Goal: Task Accomplishment & Management: Use online tool/utility

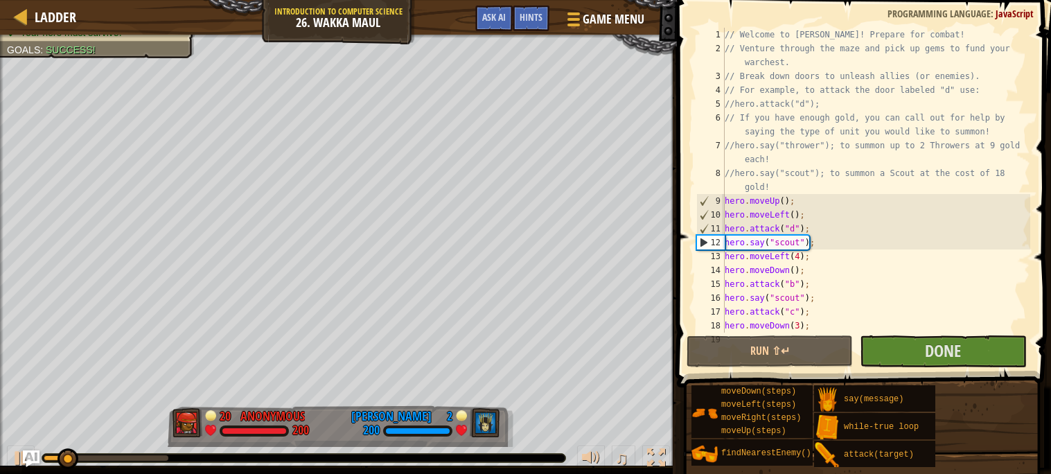
type textarea "6"
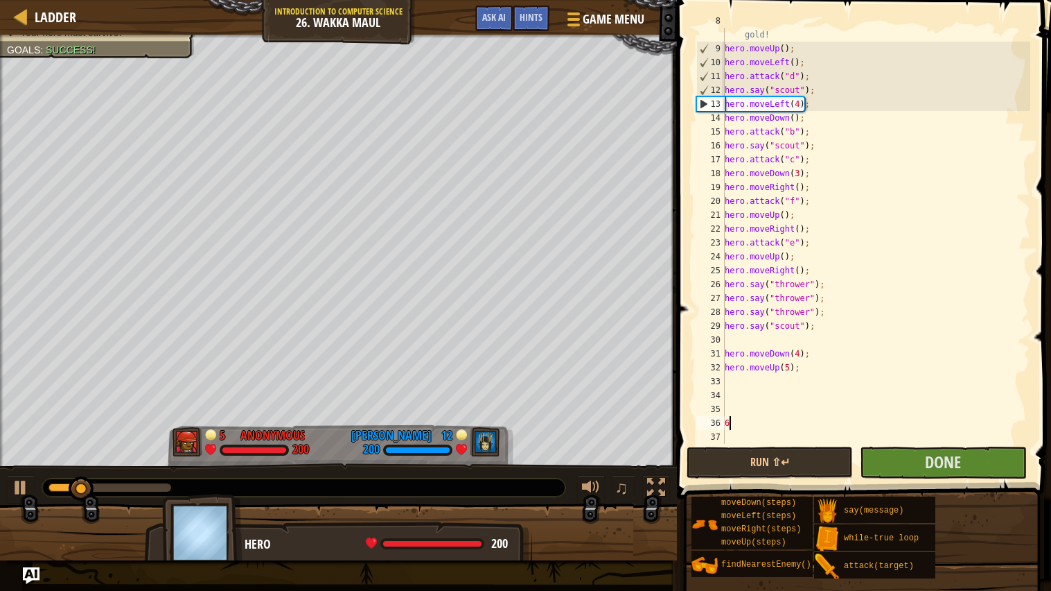
scroll to position [152, 0]
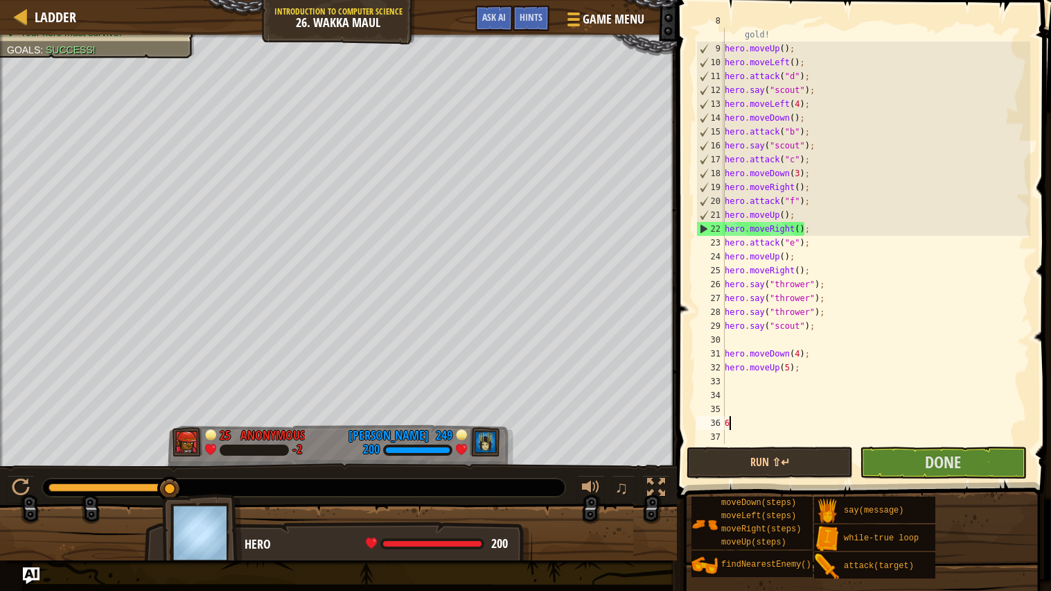
click at [767, 426] on div "//hero.say("scout"); to summon a Scout at the cost of 18 gold! hero . moveUp ( …" at bounding box center [876, 242] width 308 height 457
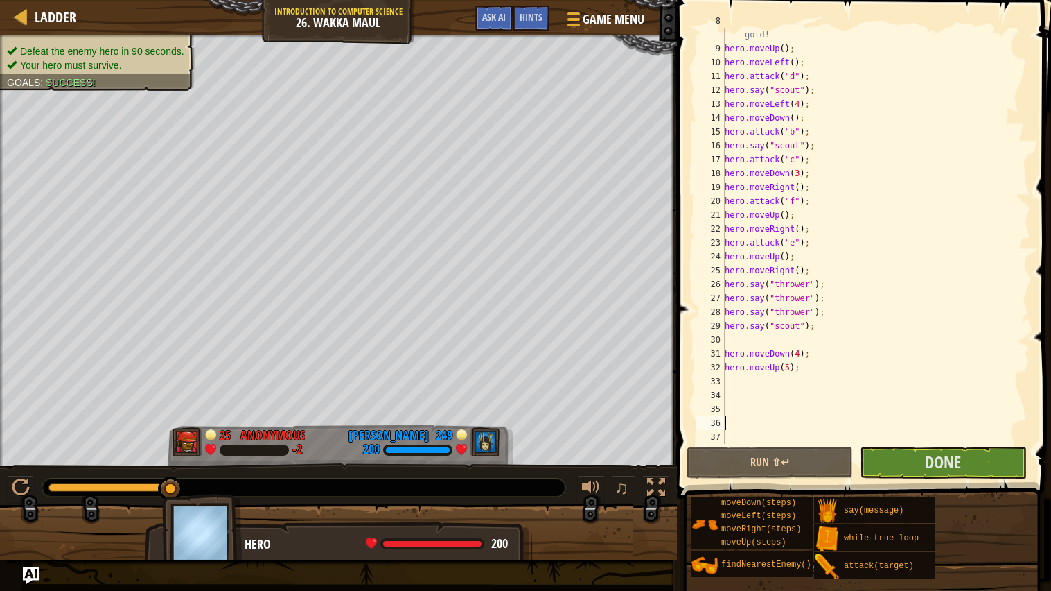
click at [729, 335] on div "//hero.say("scout"); to summon a Scout at the cost of 18 gold! hero . moveUp ( …" at bounding box center [876, 242] width 308 height 457
type textarea "hero.say("scout");"
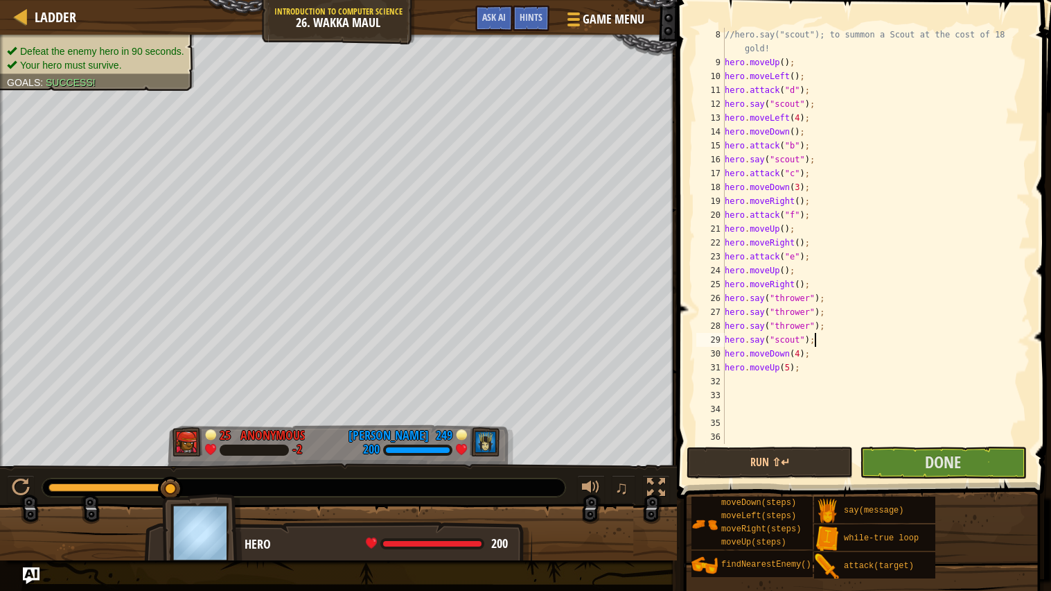
scroll to position [138, 0]
click at [750, 381] on div "//hero.say("scout"); to summon a Scout at the cost of 18 gold! hero . moveUp ( …" at bounding box center [876, 256] width 308 height 457
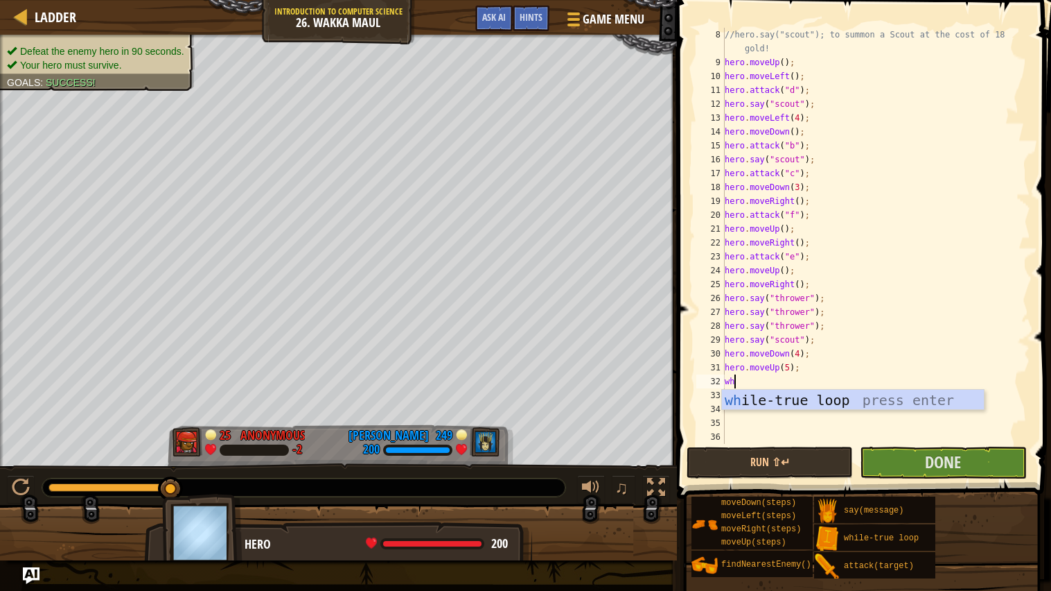
type textarea "whi"
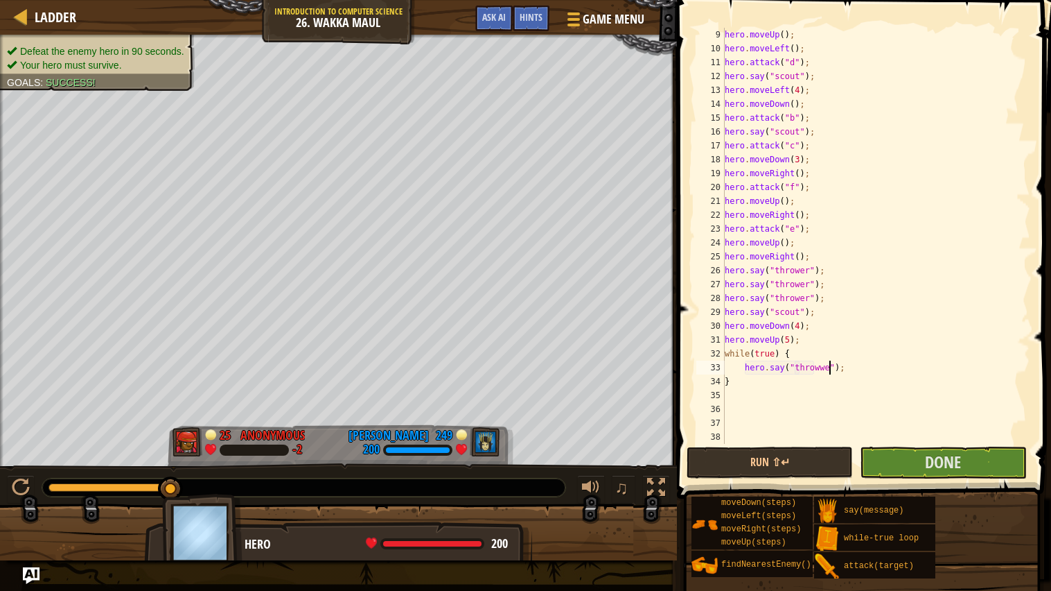
scroll to position [6, 8]
type textarea "hero.say("thrower");"
type textarea "s"
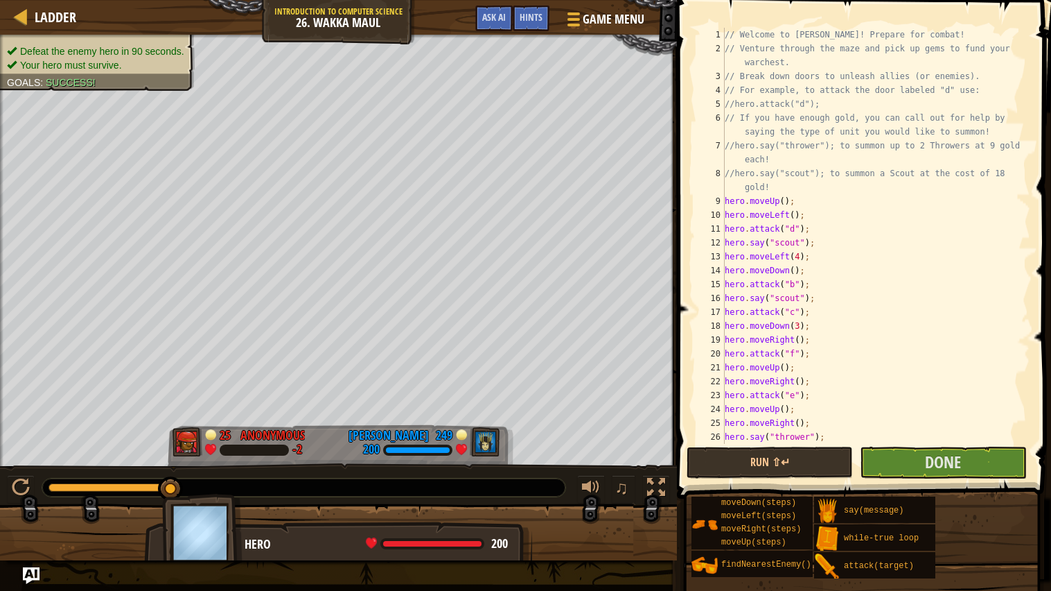
scroll to position [0, 0]
click at [794, 189] on div "// Welcome to [PERSON_NAME]! Prepare for combat! // Venture through the maze an…" at bounding box center [876, 250] width 308 height 444
type textarea "//hero.say("scout"); to summon a Scout at the cost of 18 gold!"
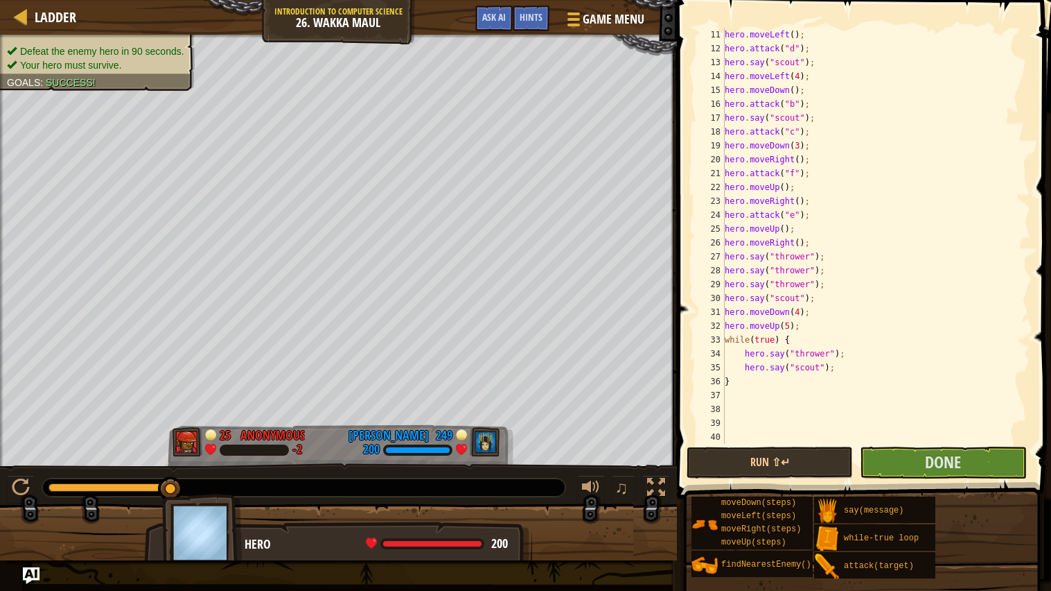
click at [805, 331] on div "hero . moveLeft ( ) ; hero . attack ( "d" ) ; hero . say ( "scout" ) ; hero . m…" at bounding box center [876, 250] width 308 height 444
type textarea "hero.moveUp(5);"
click at [831, 466] on button "Run ⇧↵" at bounding box center [770, 462] width 166 height 32
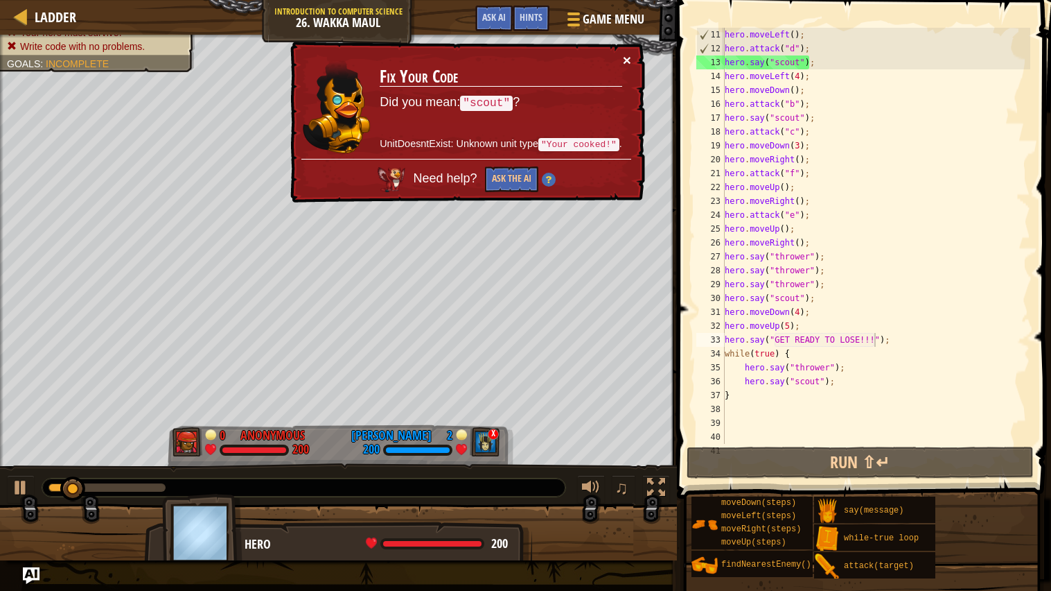
click at [625, 65] on button "×" at bounding box center [627, 60] width 8 height 15
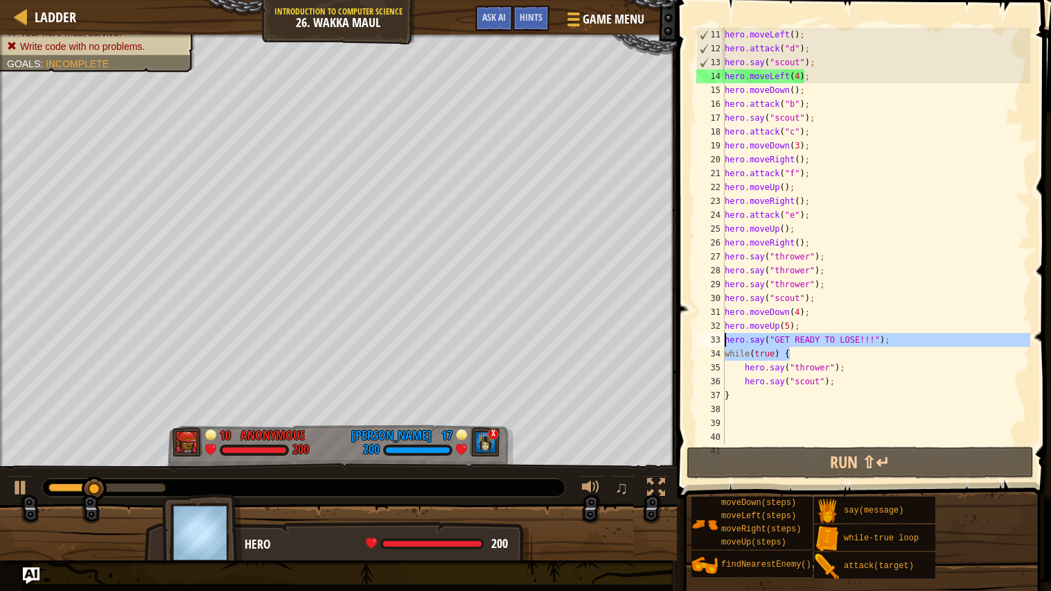
drag, startPoint x: 916, startPoint y: 348, endPoint x: 705, endPoint y: 338, distance: 211.0
click at [705, 338] on div "hero.say("GET READY TO LOSE!!!"); 11 12 13 14 15 16 17 18 19 20 21 22 23 24 25 …" at bounding box center [862, 236] width 337 height 416
click at [905, 333] on div "hero . moveLeft ( ) ; hero . attack ( "d" ) ; hero . say ( "scout" ) ; hero . m…" at bounding box center [876, 236] width 308 height 416
type textarea "hero.say("GET READY TO LOSE!!!");"
drag, startPoint x: 904, startPoint y: 335, endPoint x: 681, endPoint y: 339, distance: 223.2
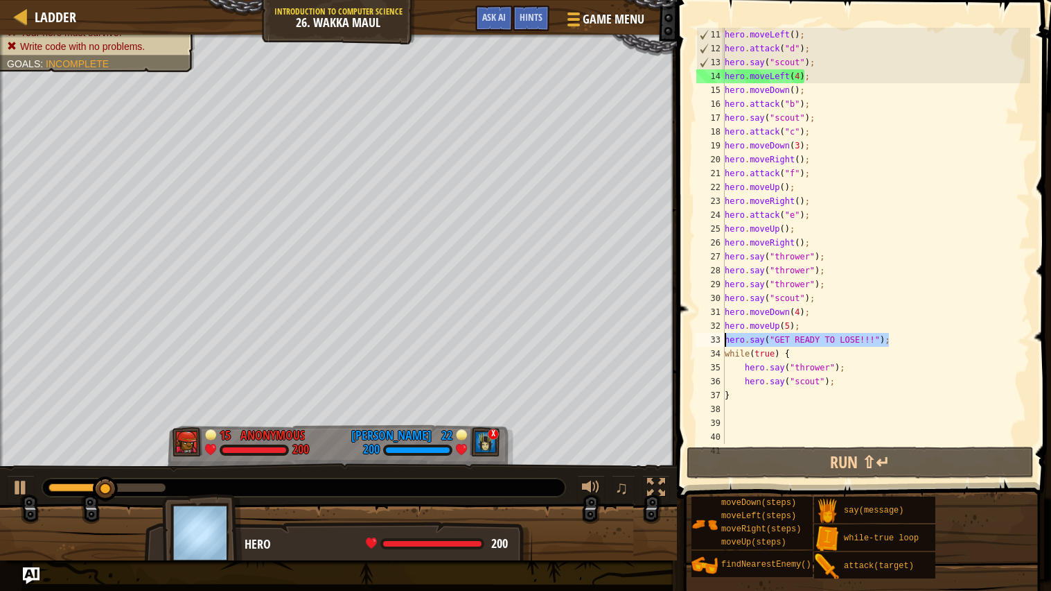
click at [681, 339] on div "hero.say("GET READY TO LOSE!!!"); 11 12 13 14 15 16 17 18 19 20 21 22 23 24 25 …" at bounding box center [862, 276] width 378 height 539
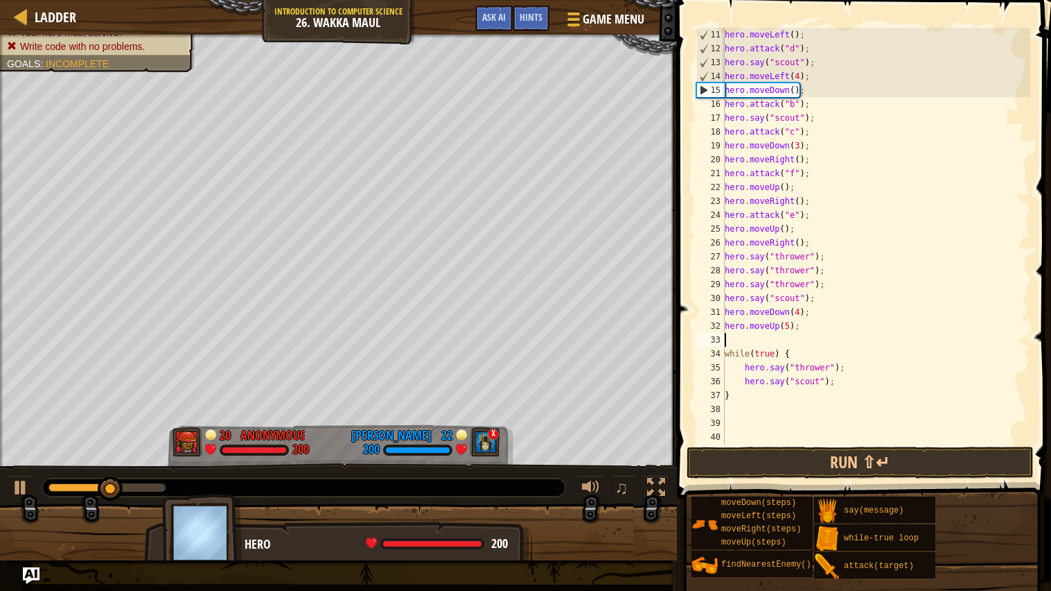
click at [726, 350] on div "hero . moveLeft ( ) ; hero . attack ( "d" ) ; hero . say ( "scout" ) ; hero . m…" at bounding box center [876, 250] width 308 height 444
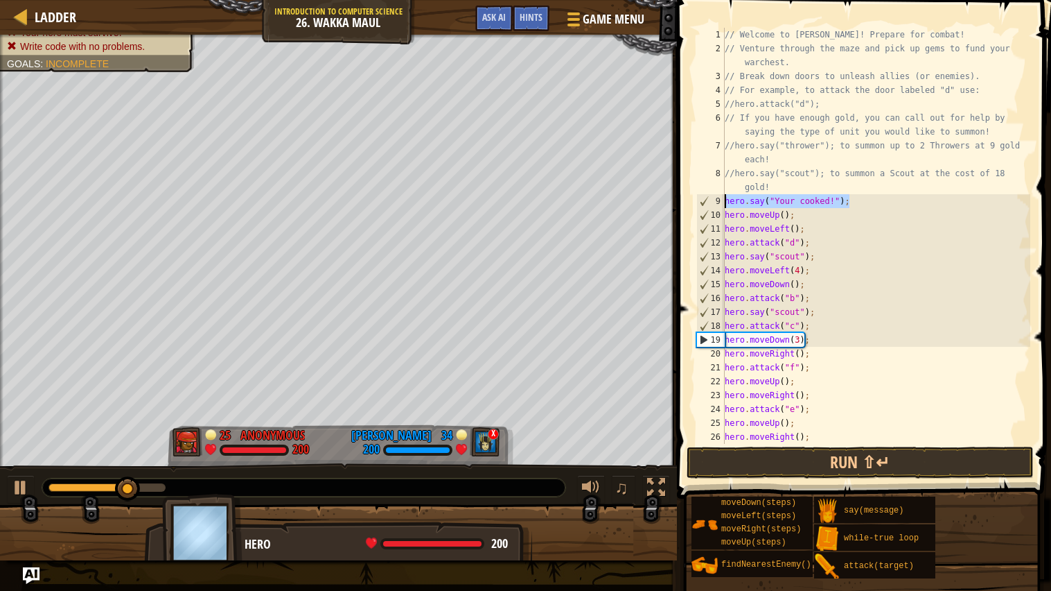
drag, startPoint x: 857, startPoint y: 200, endPoint x: 719, endPoint y: 201, distance: 137.9
click at [719, 201] on div "while(true) { 1 2 3 4 5 6 7 8 9 10 11 12 13 14 15 16 17 18 19 20 21 22 23 24 25…" at bounding box center [862, 236] width 337 height 416
type textarea "hero.say("Your cooked!");"
click at [725, 216] on div "// Welcome to [PERSON_NAME]! Prepare for combat! // Venture through the maze an…" at bounding box center [876, 250] width 308 height 444
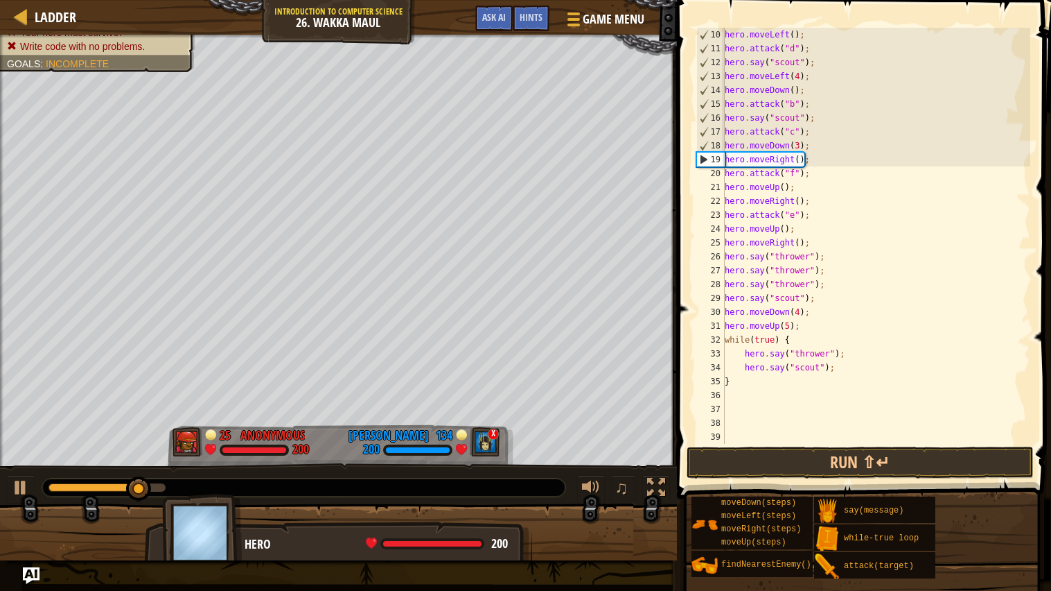
scroll to position [180, 0]
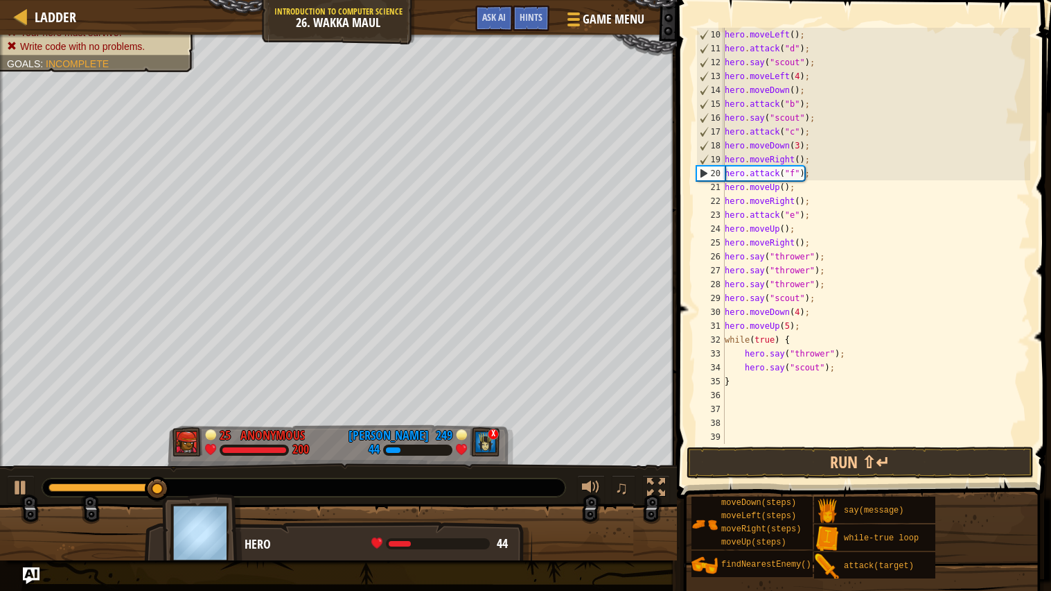
click at [810, 207] on div "hero . moveLeft ( ) ; hero . attack ( "d" ) ; hero . say ( "scout" ) ; hero . m…" at bounding box center [876, 250] width 308 height 444
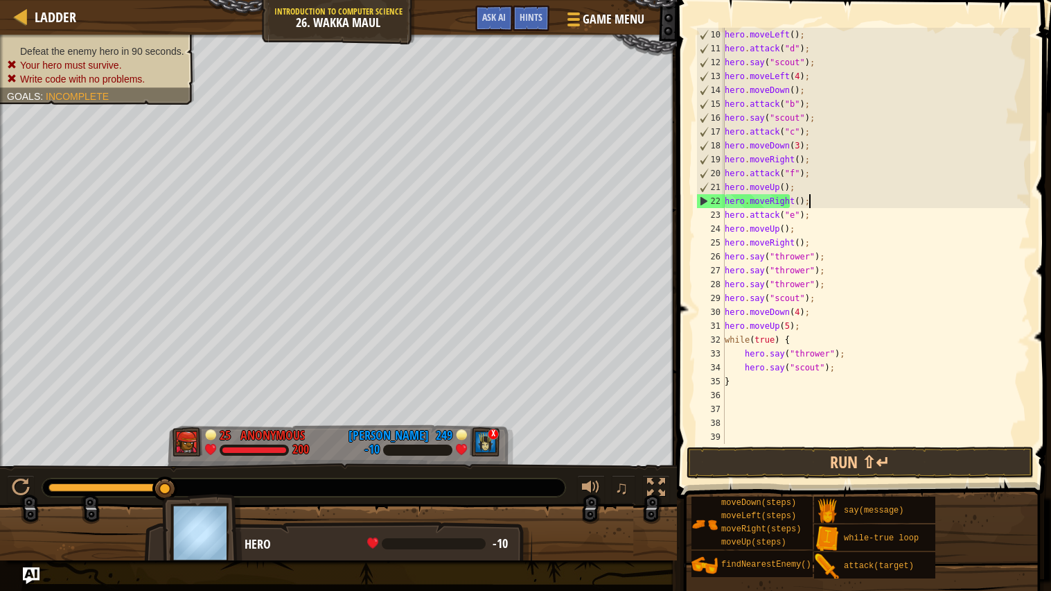
click at [812, 208] on div "hero . moveLeft ( ) ; hero . attack ( "d" ) ; hero . say ( "scout" ) ; hero . m…" at bounding box center [876, 250] width 308 height 444
click at [815, 204] on div "hero . moveLeft ( ) ; hero . attack ( "d" ) ; hero . say ( "scout" ) ; hero . m…" at bounding box center [876, 250] width 308 height 444
click at [792, 190] on div "hero . moveLeft ( ) ; hero . attack ( "d" ) ; hero . say ( "scout" ) ; hero . m…" at bounding box center [876, 250] width 308 height 444
click at [810, 178] on div "hero . moveLeft ( ) ; hero . attack ( "d" ) ; hero . say ( "scout" ) ; hero . m…" at bounding box center [876, 250] width 308 height 444
type textarea "hero.attack("f");"
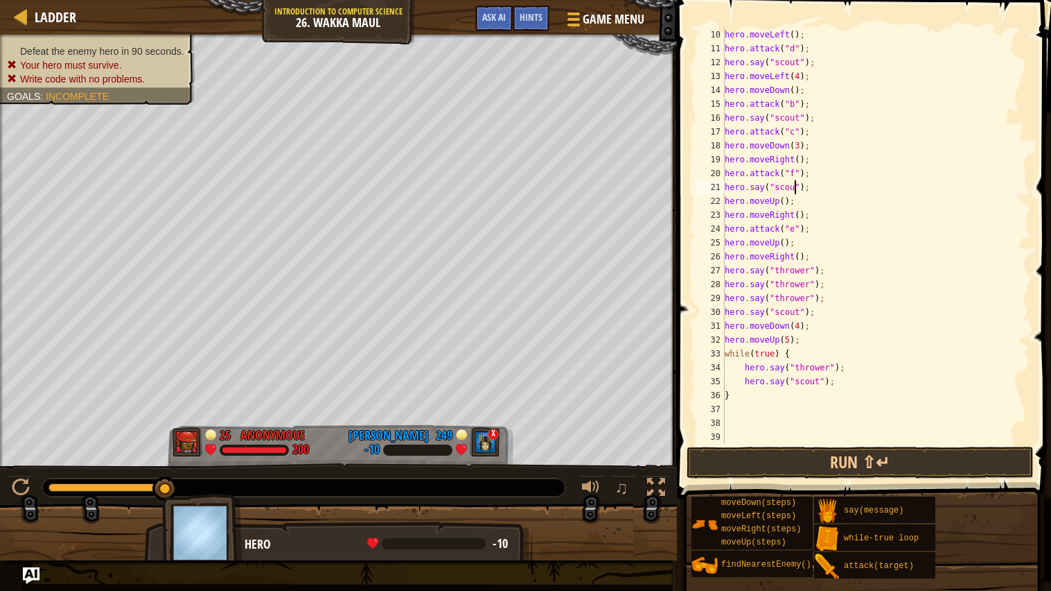
scroll to position [6, 6]
click at [816, 220] on div "hero . moveLeft ( ) ; hero . attack ( "d" ) ; hero . say ( "scout" ) ; hero . m…" at bounding box center [876, 250] width 308 height 444
type textarea "hero.moveRight();"
click at [846, 226] on div "hero . moveLeft ( ) ; hero . attack ( "d" ) ; hero . say ( "scout" ) ; hero . m…" at bounding box center [876, 250] width 308 height 444
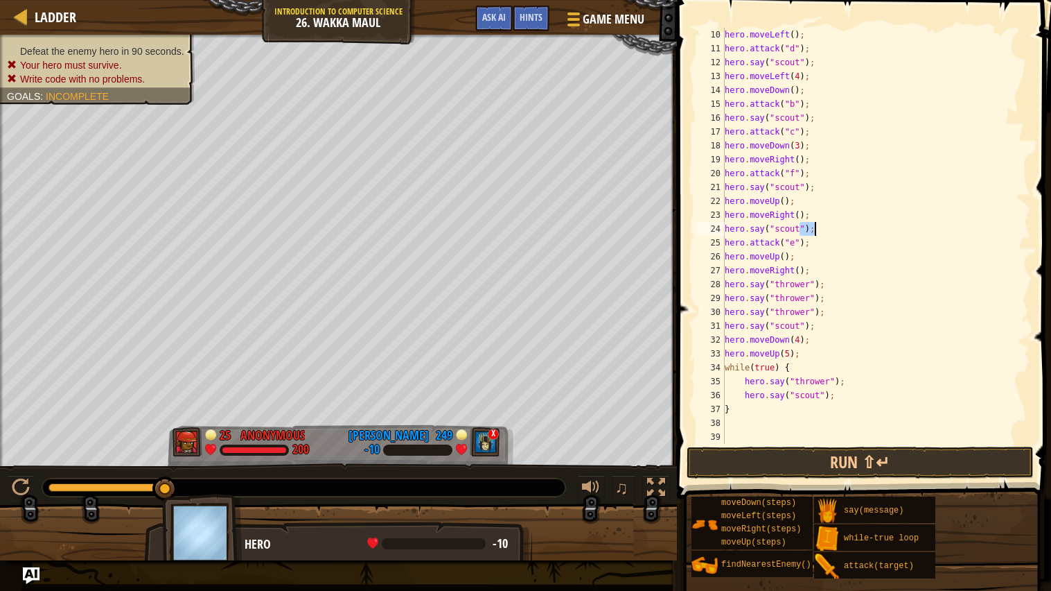
click at [846, 226] on div "hero . moveLeft ( ) ; hero . attack ( "d" ) ; hero . say ( "scout" ) ; hero . m…" at bounding box center [876, 236] width 308 height 416
click at [846, 226] on div "hero . moveLeft ( ) ; hero . attack ( "d" ) ; hero . say ( "scout" ) ; hero . m…" at bounding box center [876, 250] width 308 height 444
paste textarea "thrower");"
click at [668, 228] on div "Ladder Introduction to Computer Science 26. Wakka Maul Game Menu Done Hints Ask…" at bounding box center [525, 295] width 1051 height 591
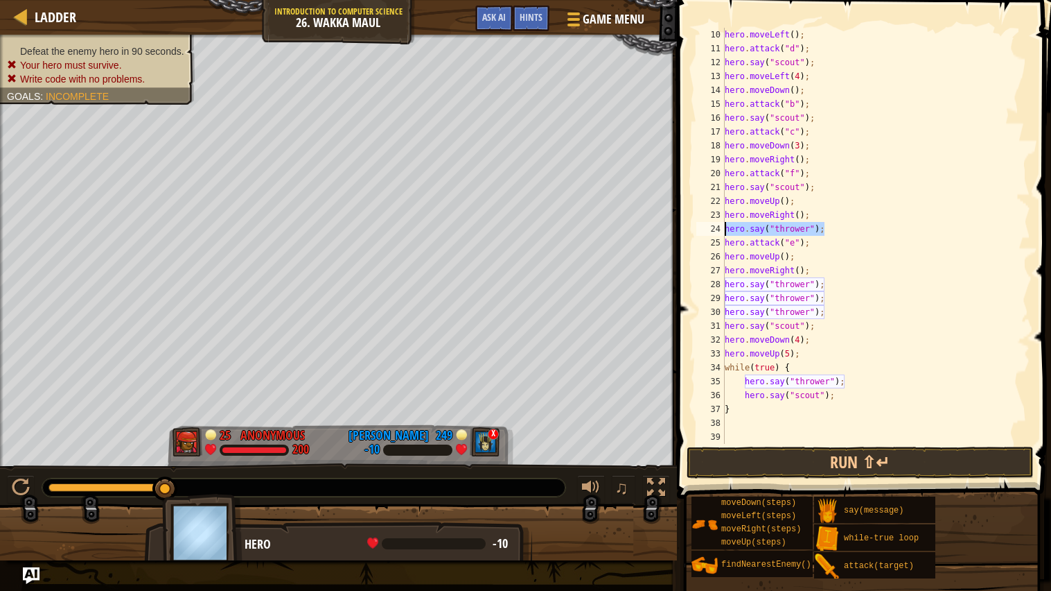
click at [837, 236] on div "hero . moveLeft ( ) ; hero . attack ( "d" ) ; hero . say ( "scout" ) ; hero . m…" at bounding box center [876, 250] width 308 height 444
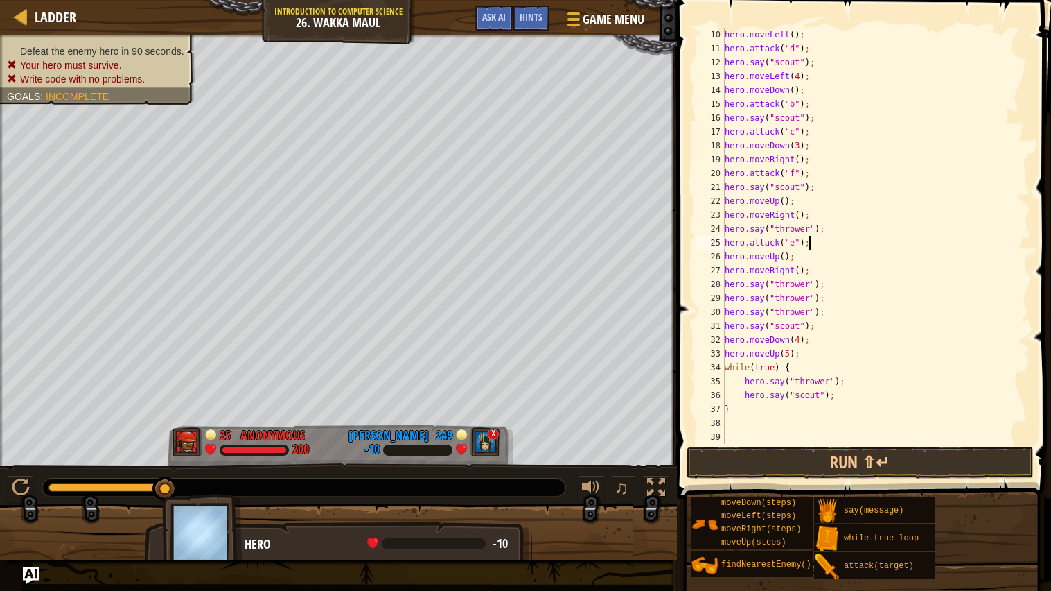
click at [848, 227] on div "hero . moveLeft ( ) ; hero . attack ( "d" ) ; hero . say ( "scout" ) ; hero . m…" at bounding box center [876, 250] width 308 height 444
type textarea "hero.say("thrower");"
paste textarea "hero.say("thrower");"
type textarea "hero.say("thrower");"
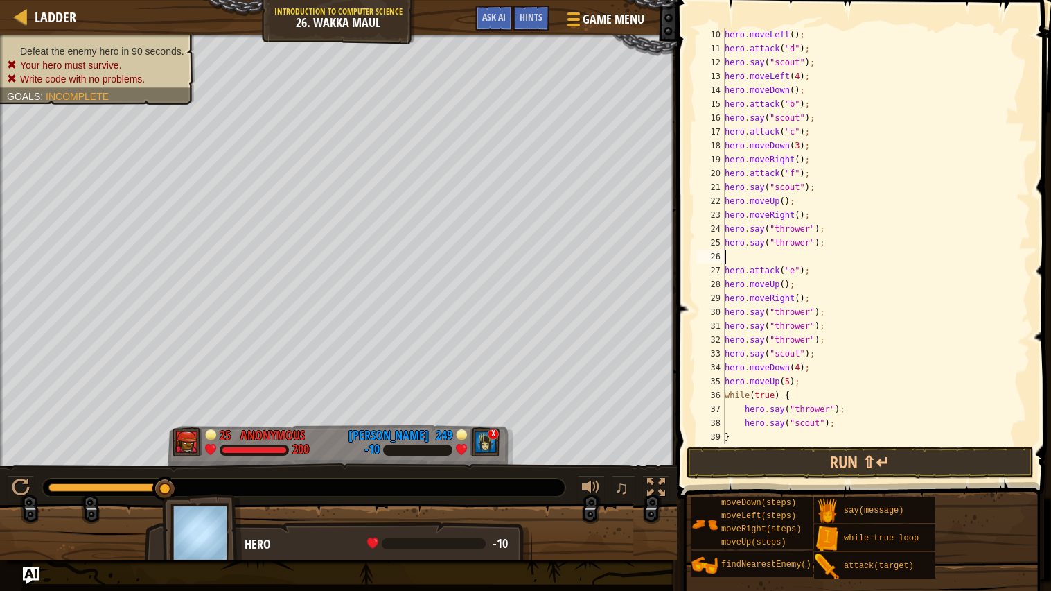
paste textarea "hero.say("thrower");"
type textarea "hero.say("thrower");"
paste textarea "hero.say("thrower");"
click at [810, 276] on div "hero . moveLeft ( ) ; hero . attack ( "d" ) ; hero . say ( "scout" ) ; hero . m…" at bounding box center [876, 250] width 308 height 444
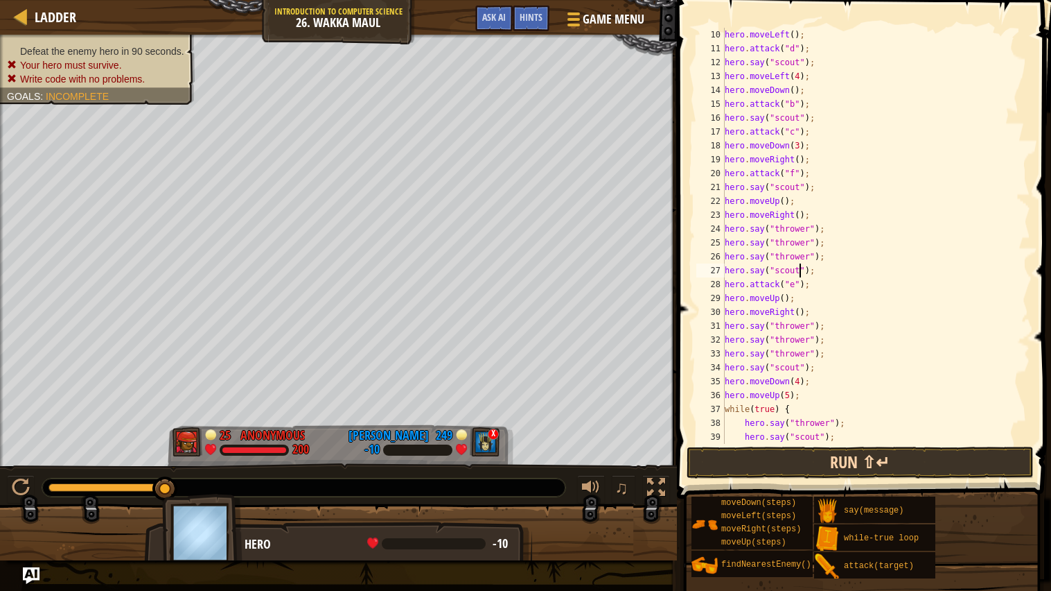
type textarea "hero.say("scout");"
click at [832, 464] on button "Run ⇧↵" at bounding box center [860, 462] width 347 height 32
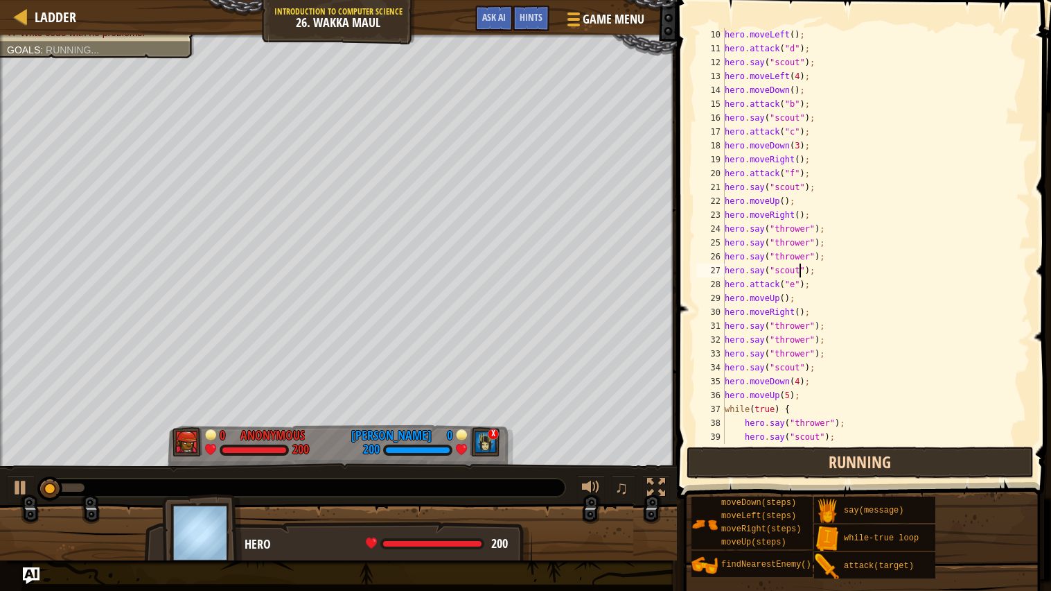
scroll to position [6, 0]
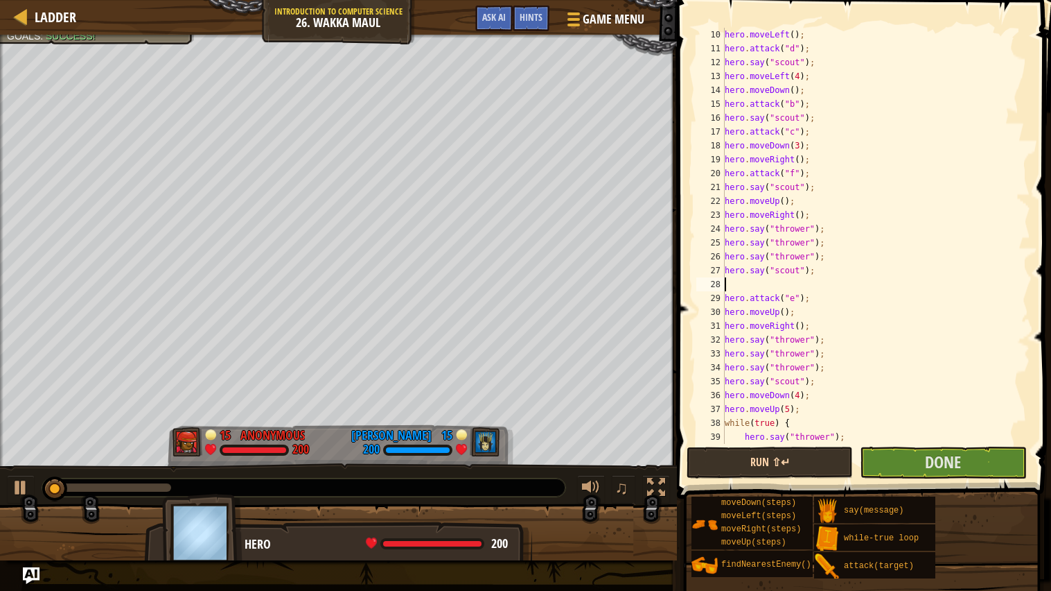
type textarea "hero.say("scout");"
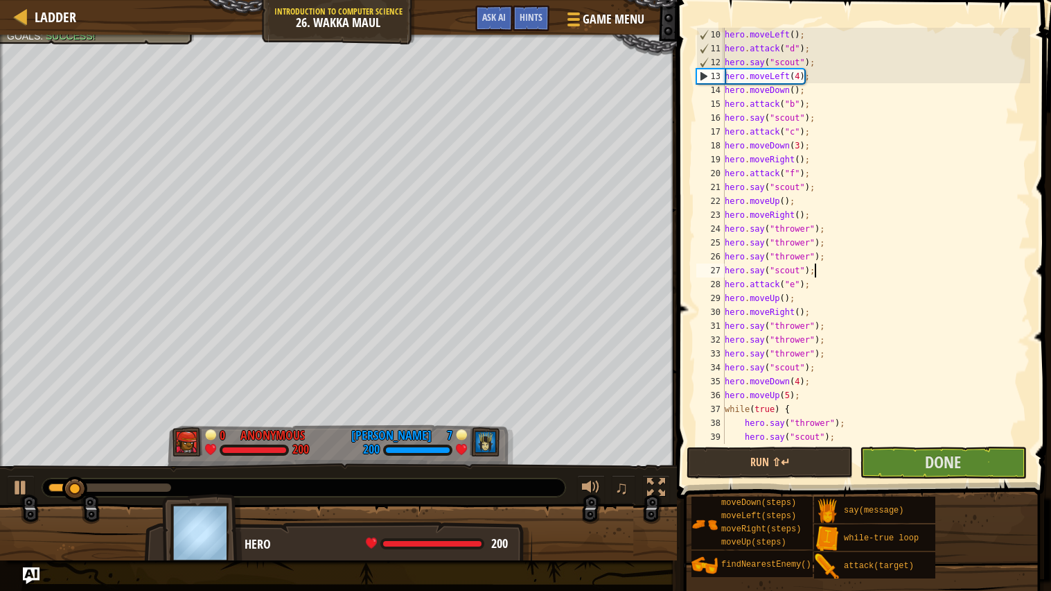
scroll to position [249, 0]
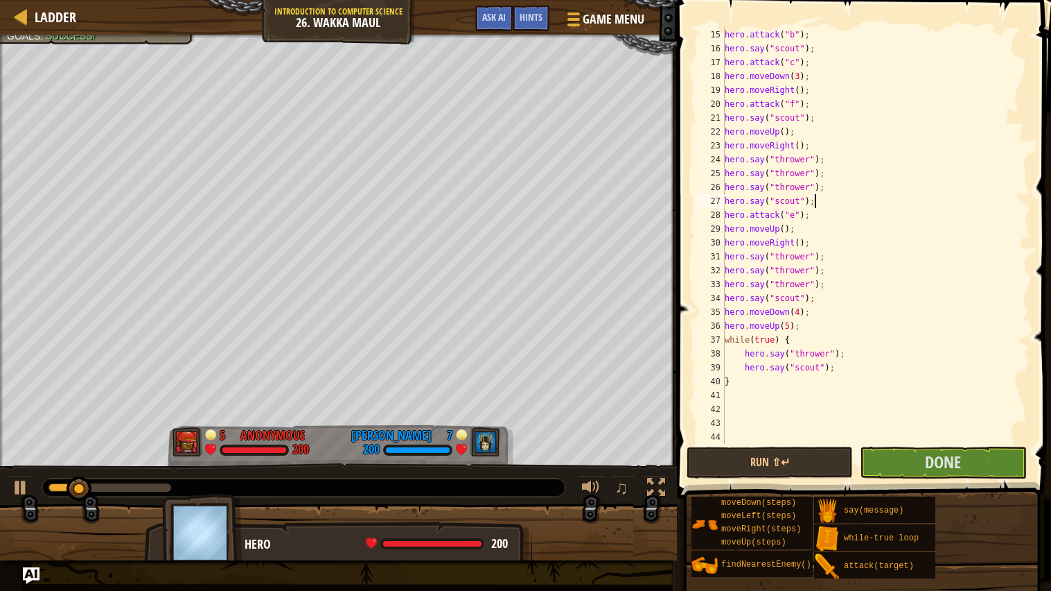
click at [759, 398] on div "hero . attack ( "b" ) ; hero . say ( "scout" ) ; hero . attack ( "c" ) ; hero .…" at bounding box center [876, 250] width 308 height 444
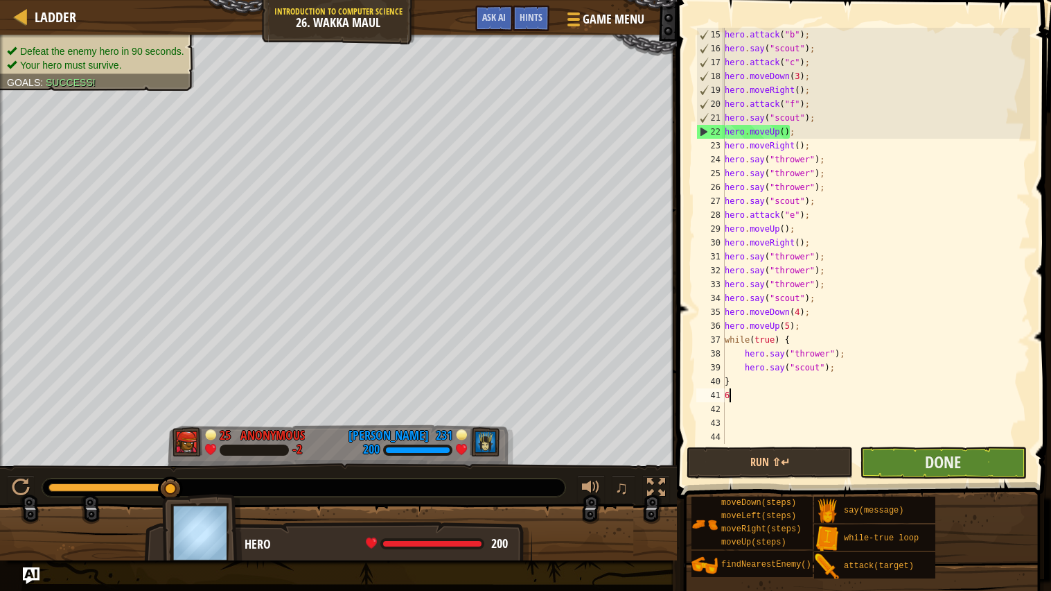
type textarea "6"
click at [916, 463] on button "Done" at bounding box center [943, 462] width 166 height 32
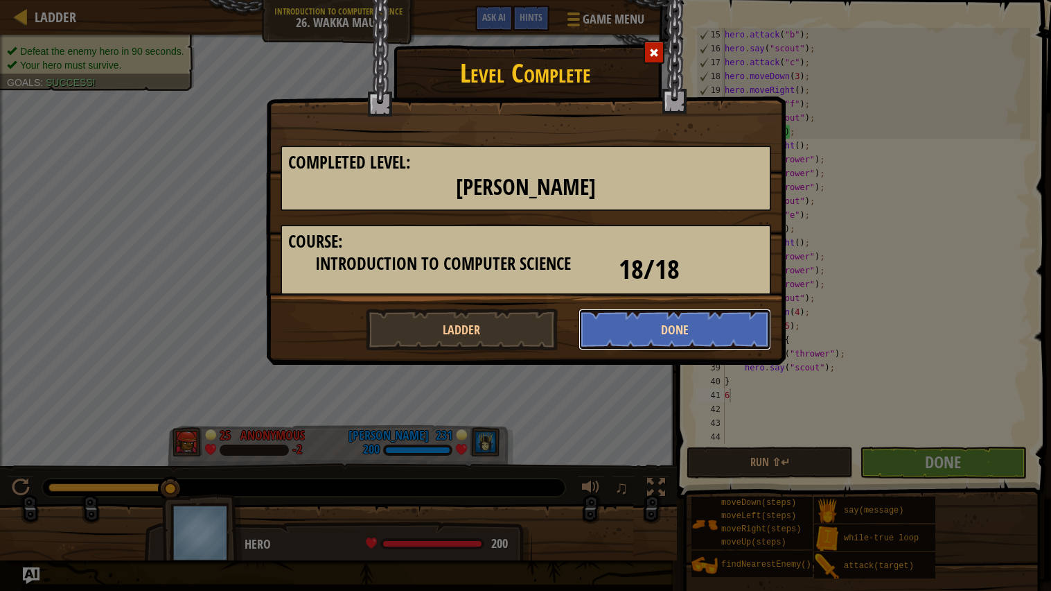
click at [647, 323] on button "Done" at bounding box center [675, 329] width 193 height 42
